Goal: Subscribe to service/newsletter

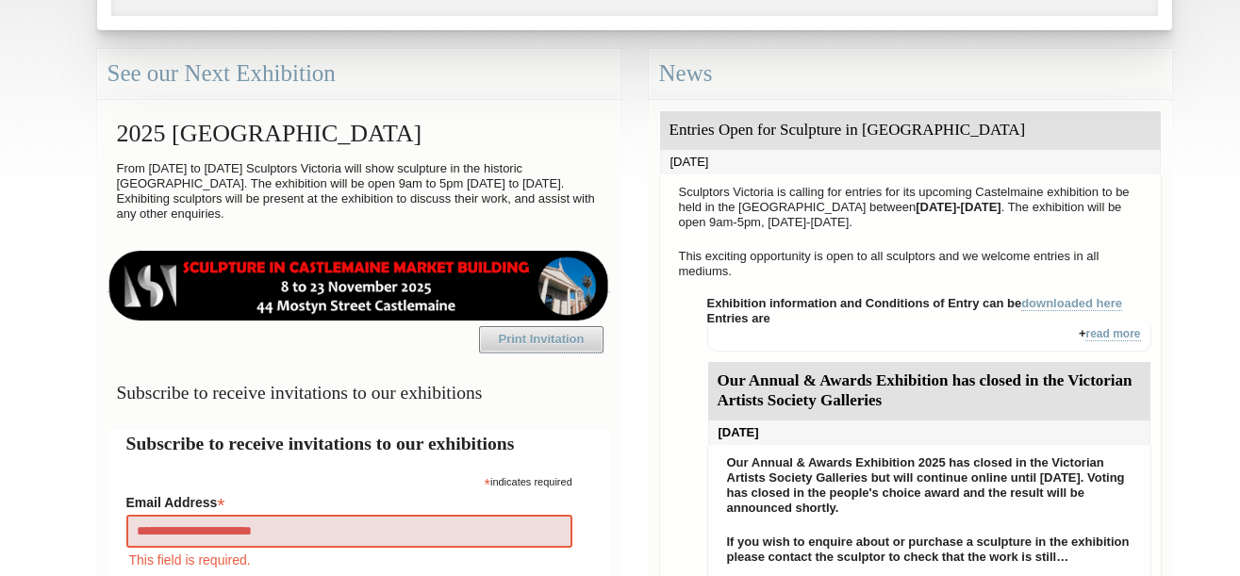
type input "**********"
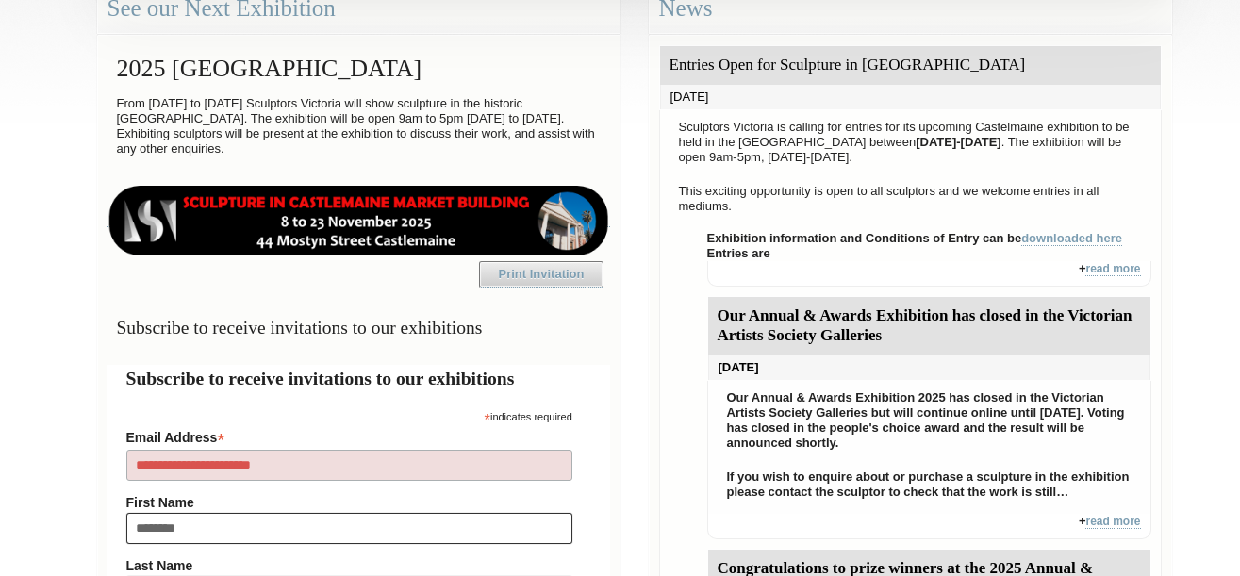
type input "*********"
type input "******"
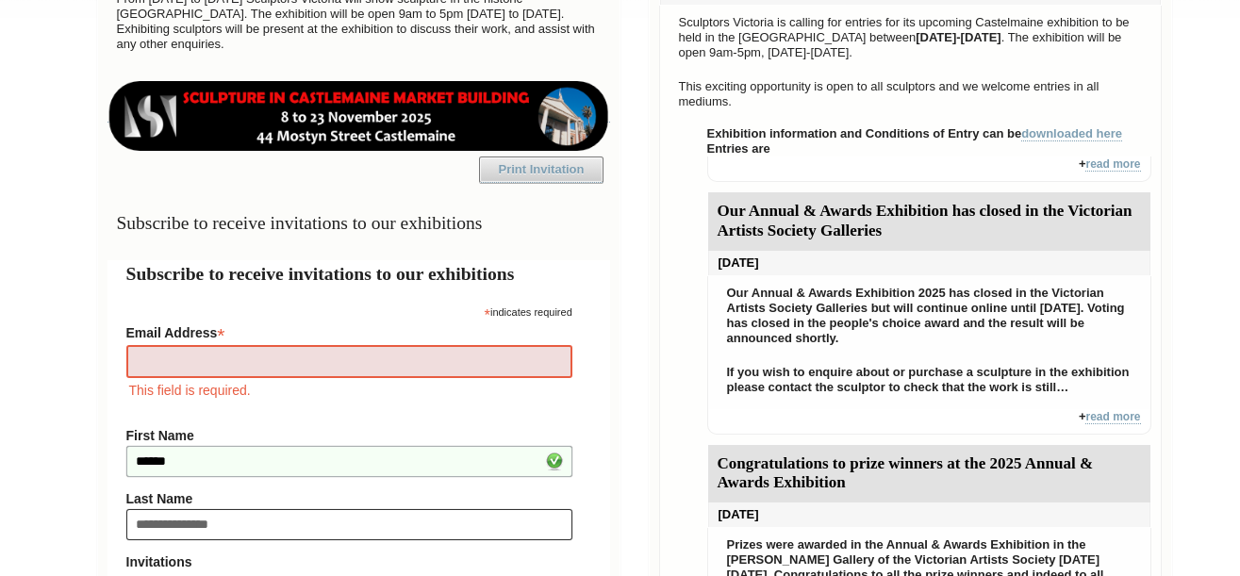
type input "**********"
